Goal: Task Accomplishment & Management: Use online tool/utility

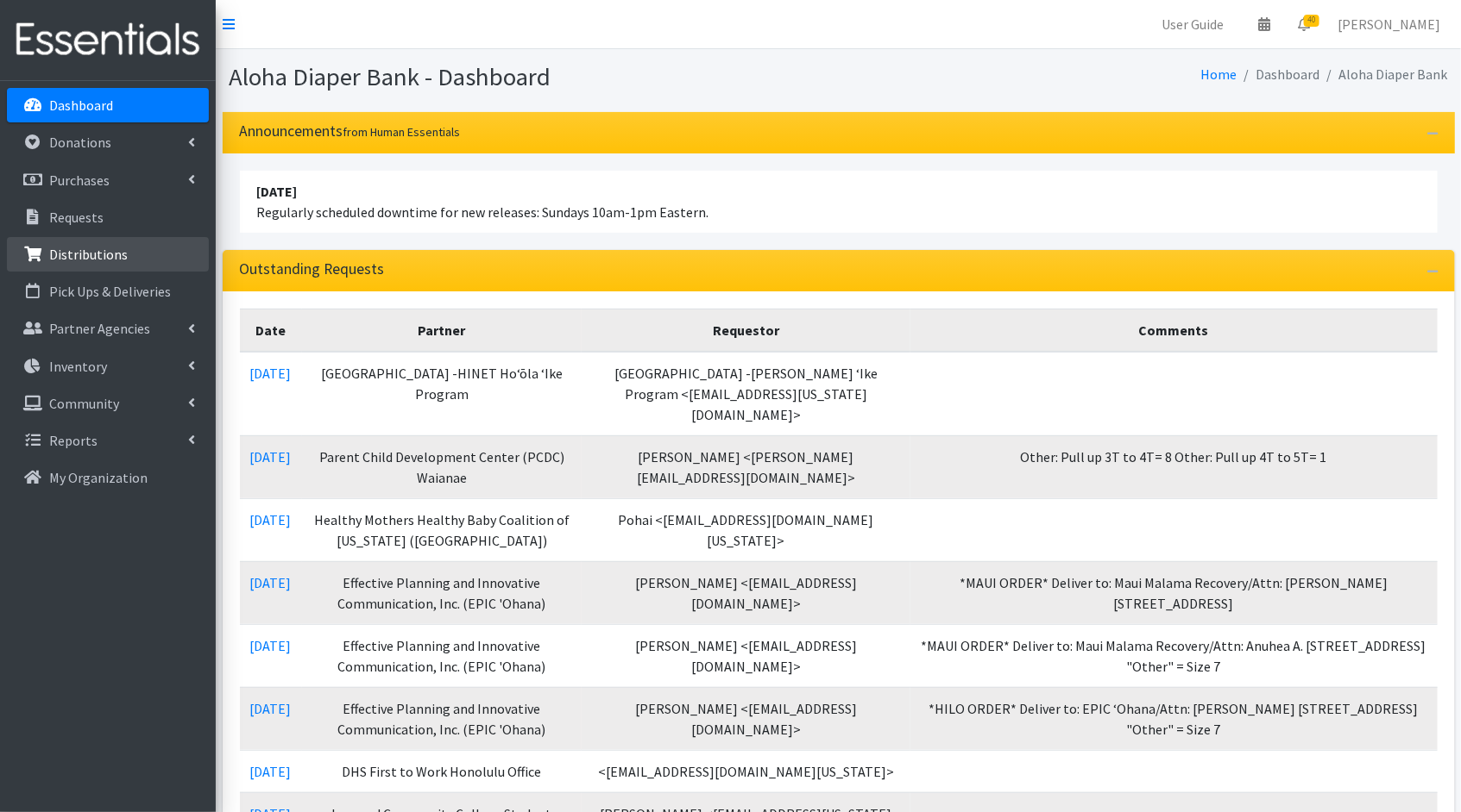
click at [112, 266] on link "Distributions" at bounding box center [108, 254] width 202 height 35
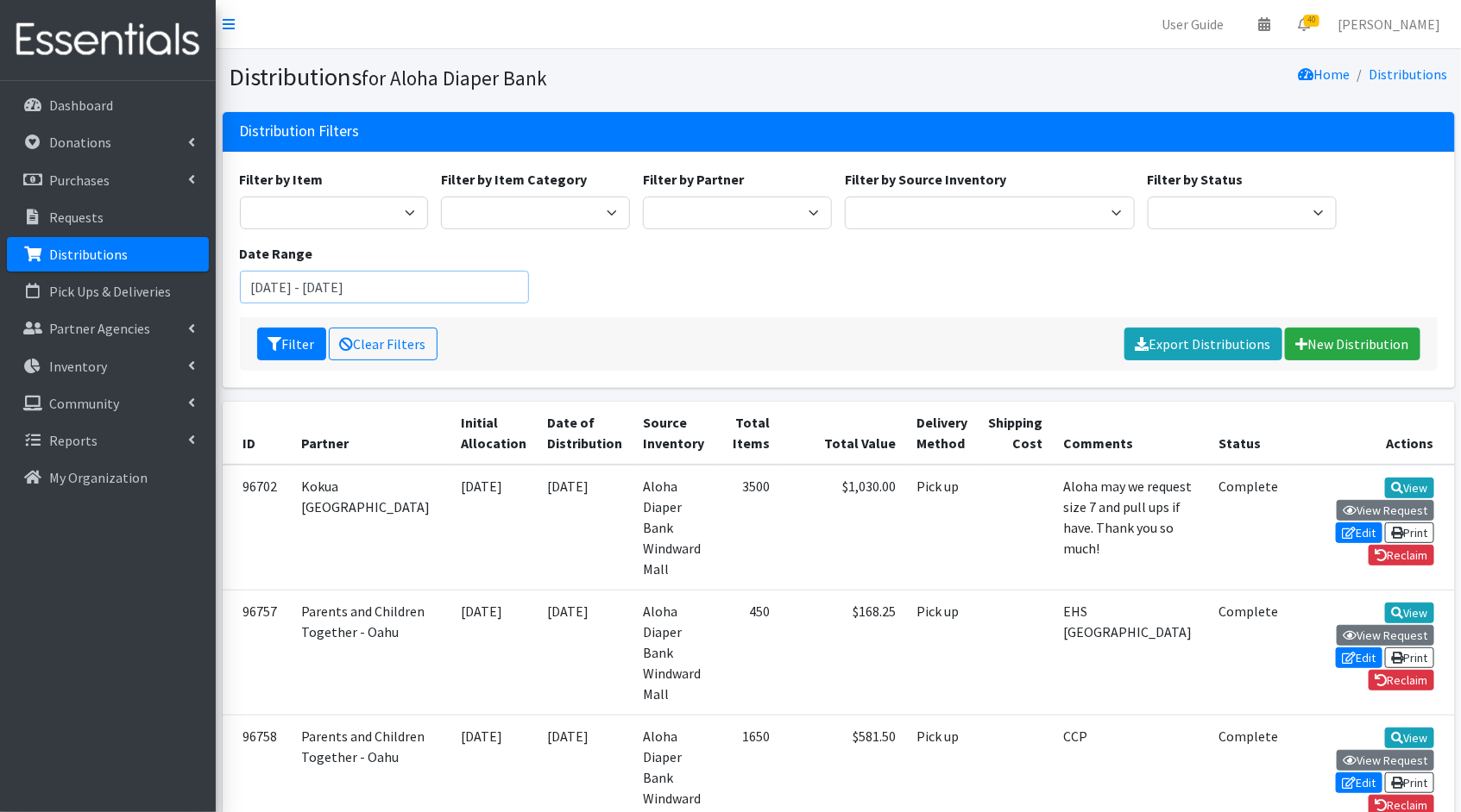
click at [476, 288] on input "July 26, 2025 - October 26, 2025" at bounding box center [384, 288] width 289 height 33
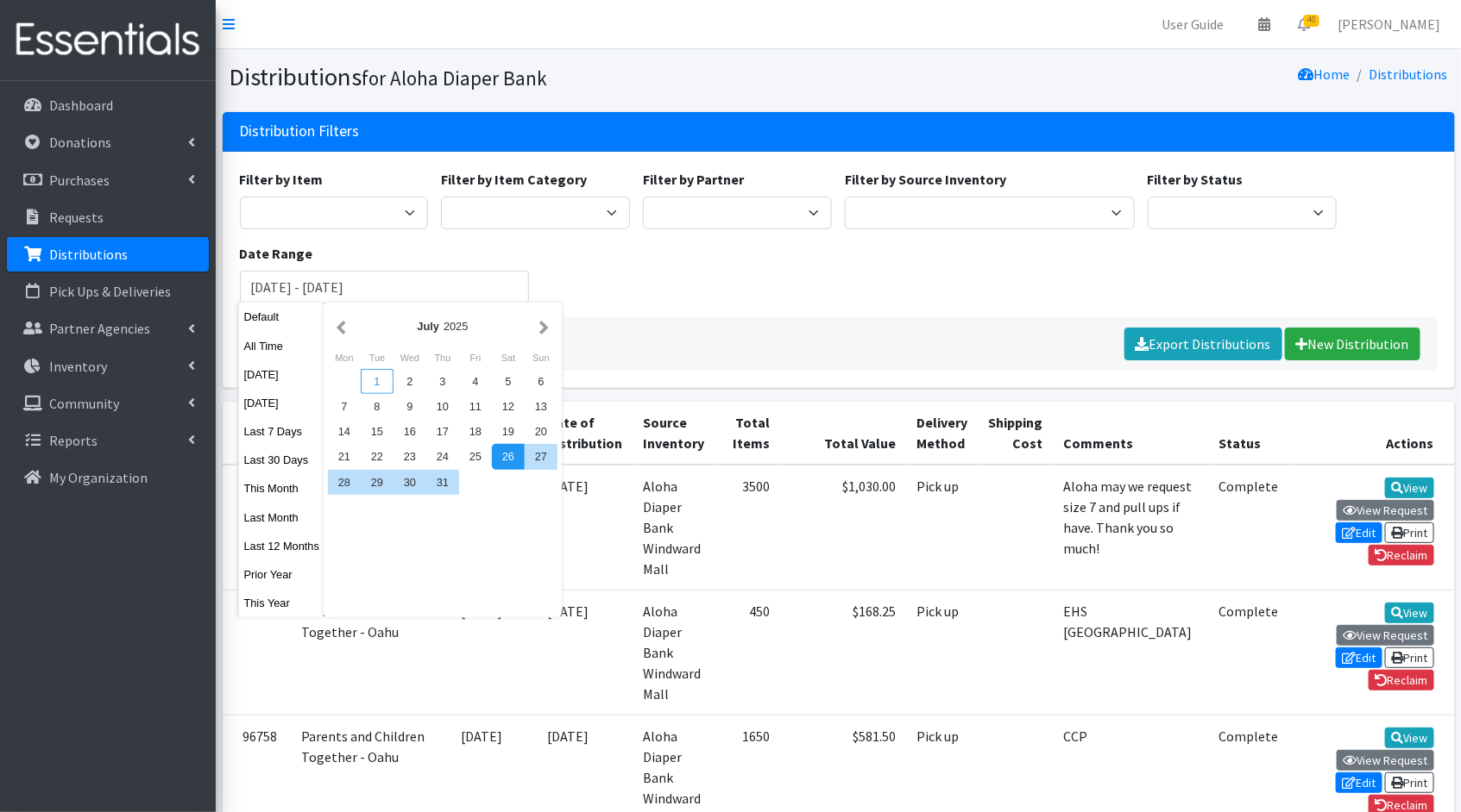
click at [375, 378] on div "1" at bounding box center [377, 381] width 33 height 25
click at [291, 290] on input "July 26, 2025 - October 26, 2025" at bounding box center [384, 288] width 289 height 33
click at [421, 288] on input "July 1, 2025 - October 26, 2025" at bounding box center [384, 288] width 289 height 33
drag, startPoint x: 435, startPoint y: 290, endPoint x: 332, endPoint y: 288, distance: 103.0
click at [331, 286] on input "July 1, 2025 - October 26, 2025" at bounding box center [384, 288] width 289 height 33
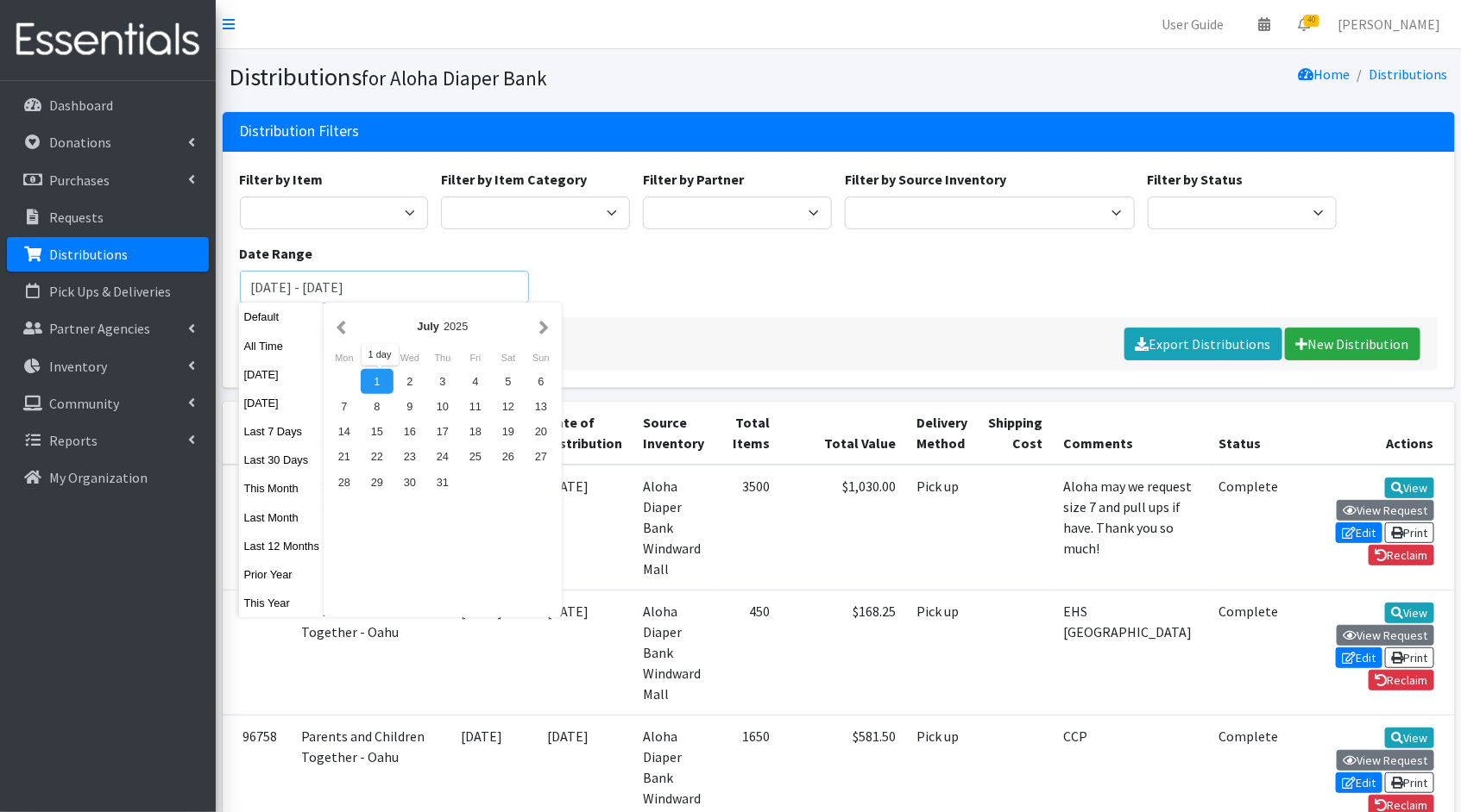
type input "[DATE] - [DATE]"
click at [623, 270] on div "Filter by Item Adult Briefs (Large/X-Large) Kids (Newborn) Kids ([MEDICAL_DATA]…" at bounding box center [838, 242] width 1210 height 148
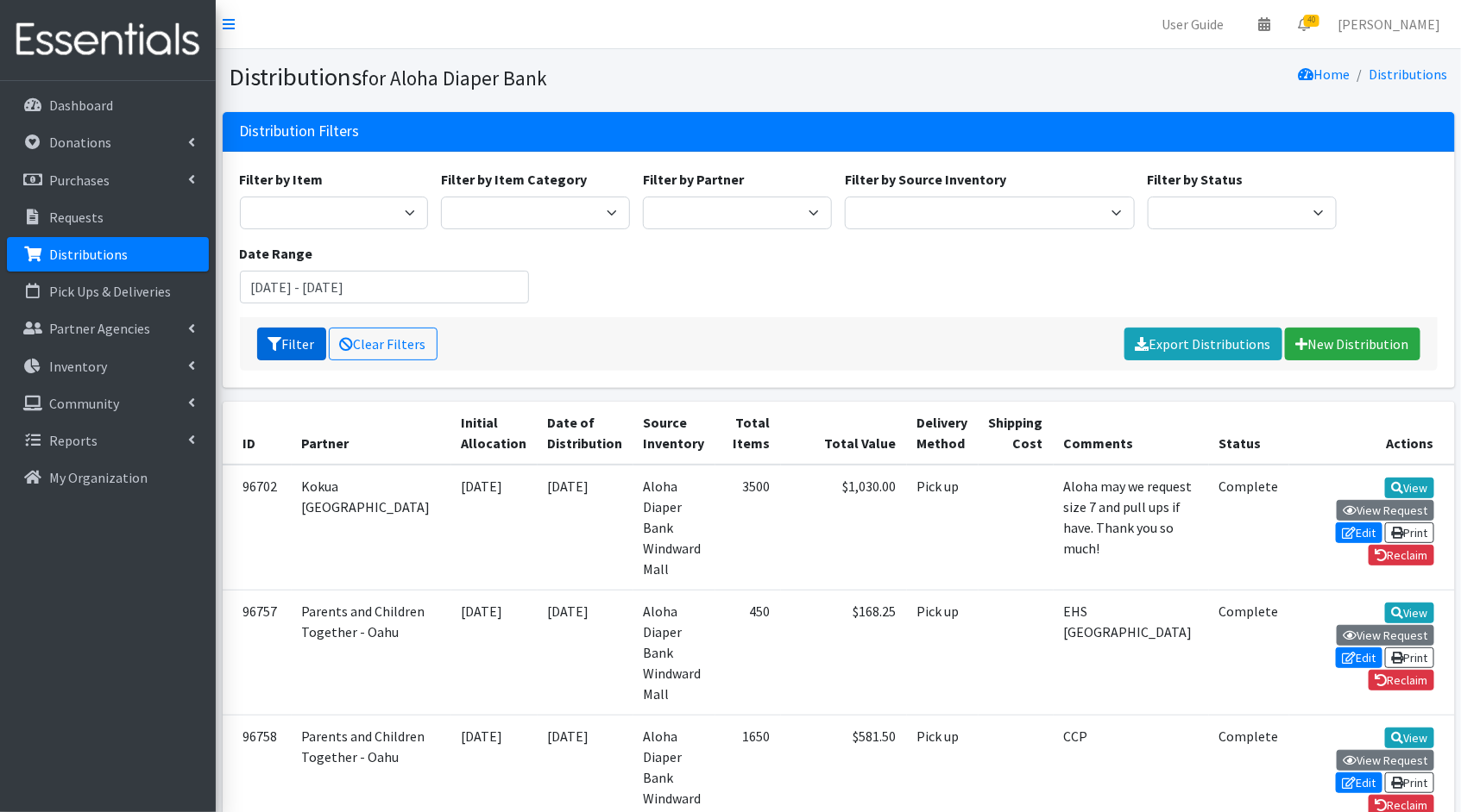
click at [268, 343] on icon "submit" at bounding box center [275, 344] width 14 height 14
click at [270, 345] on icon "submit" at bounding box center [275, 344] width 14 height 14
click at [473, 292] on input "[DATE] - [DATE]" at bounding box center [384, 288] width 289 height 33
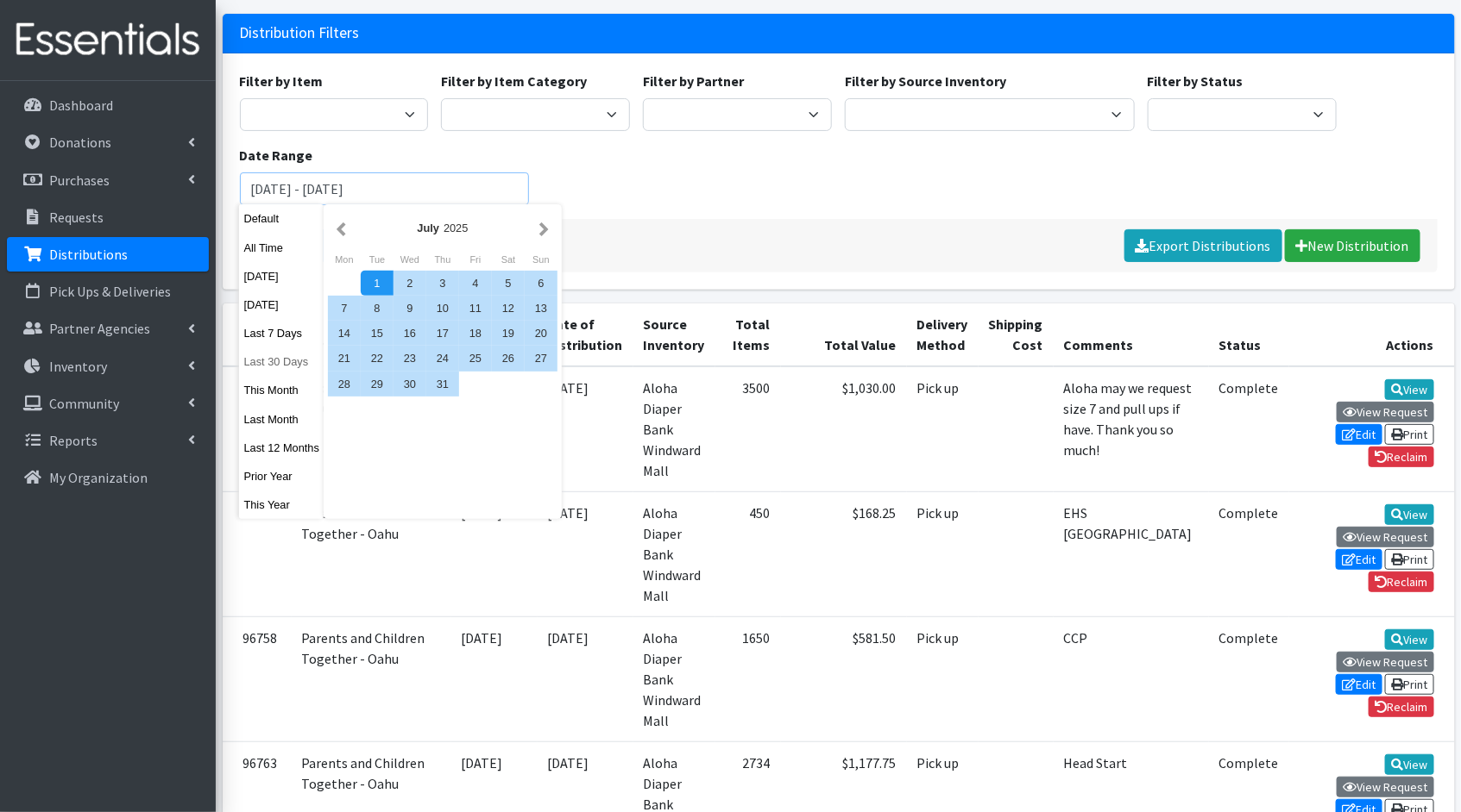
scroll to position [93, 0]
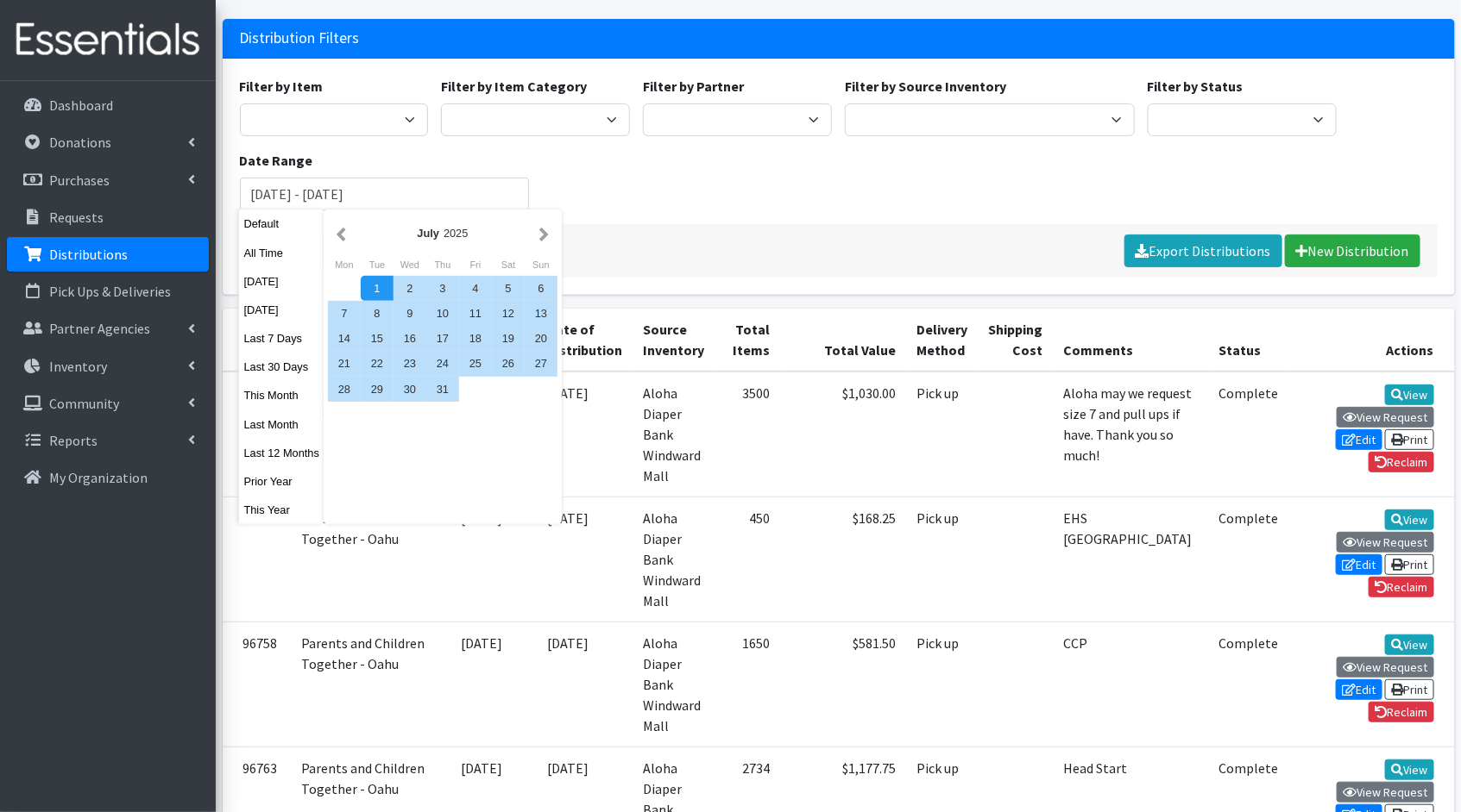
click at [775, 195] on div "Filter by Item Adult Briefs (Large/X-Large) Kids (Newborn) Kids ([MEDICAL_DATA]…" at bounding box center [838, 150] width 1210 height 148
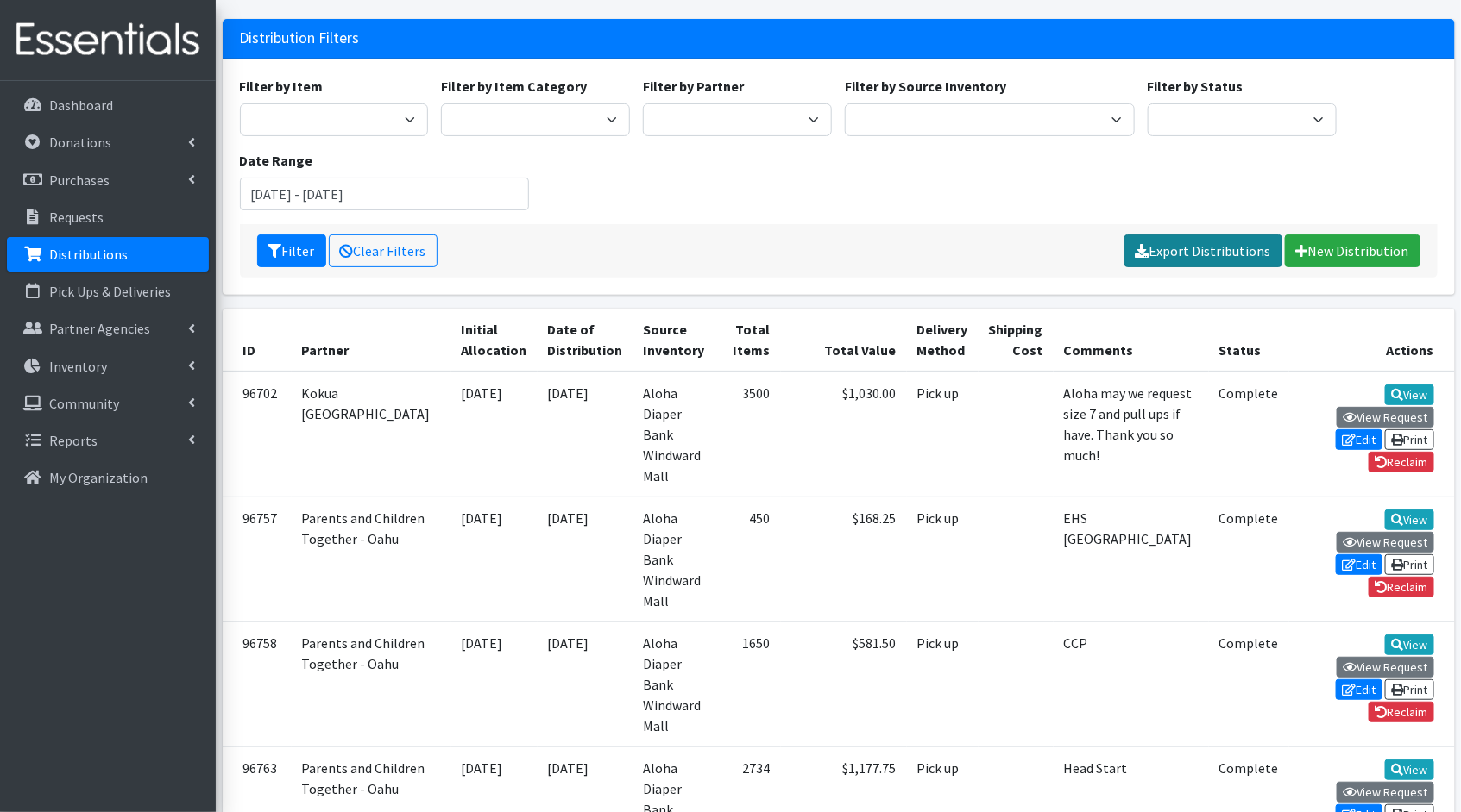
click at [1195, 248] on link "Export Distributions" at bounding box center [1203, 251] width 158 height 33
